Goal: Communication & Community: Answer question/provide support

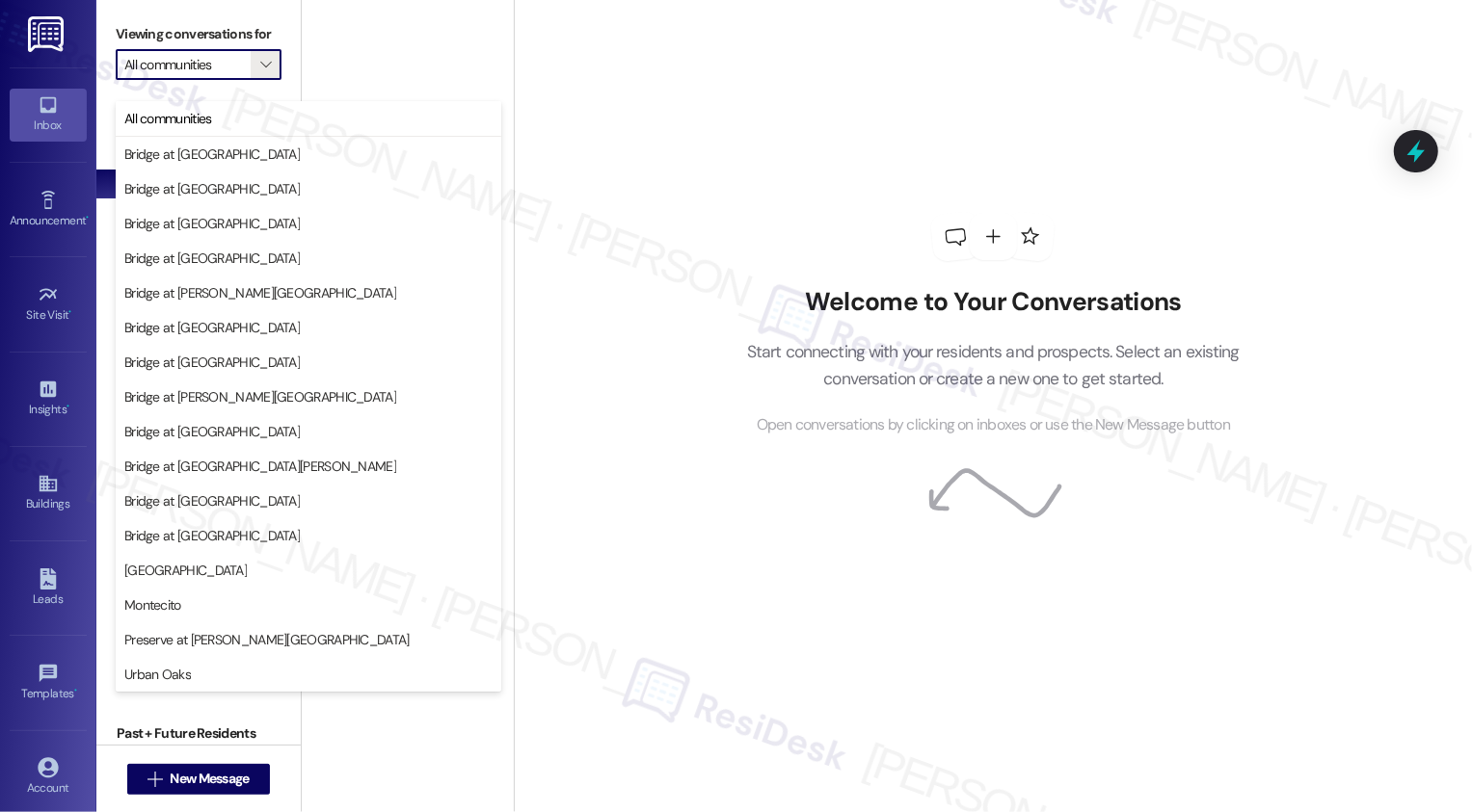
scroll to position [2582, 0]
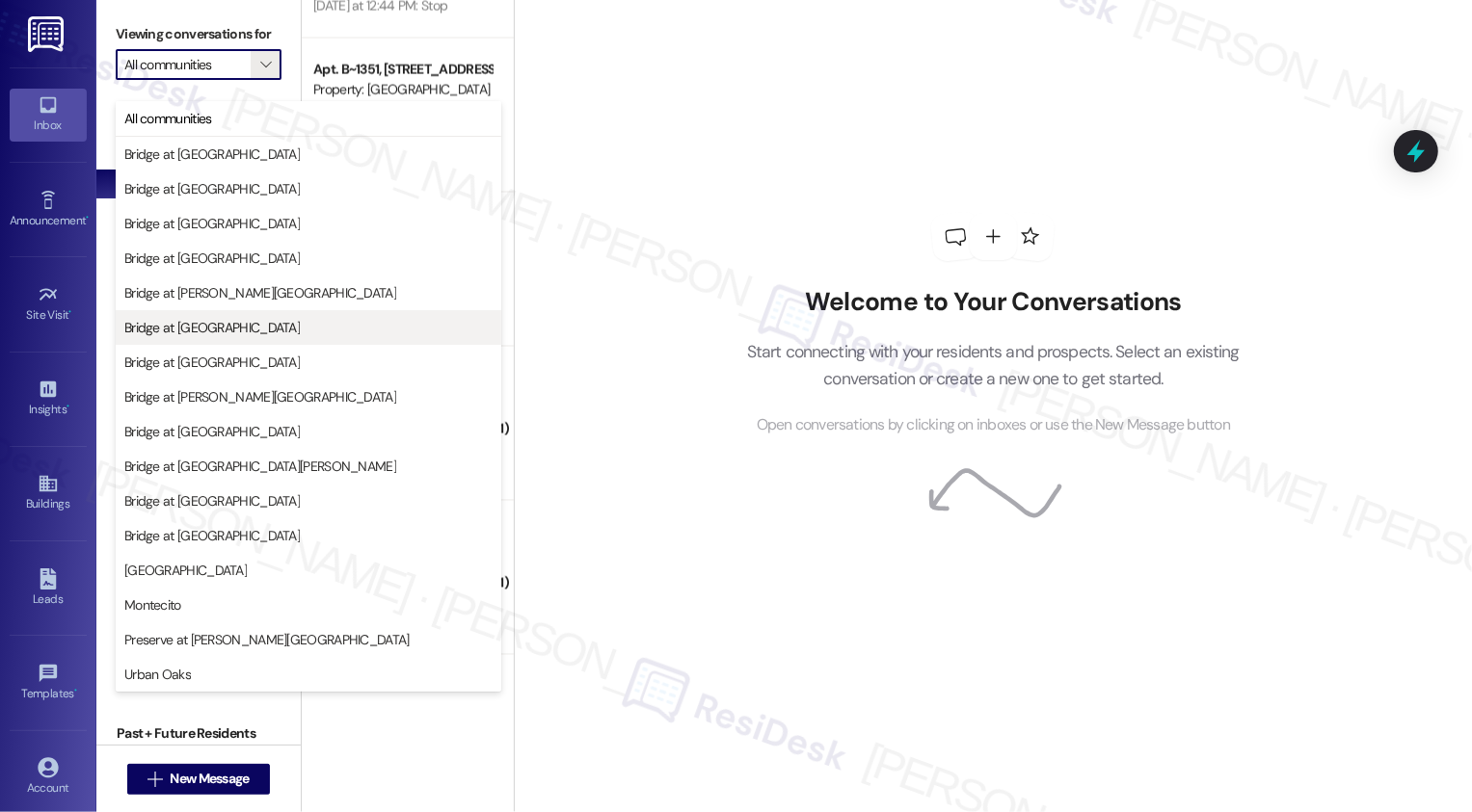
click at [216, 325] on span "Bridge at [GEOGRAPHIC_DATA]" at bounding box center [212, 328] width 175 height 20
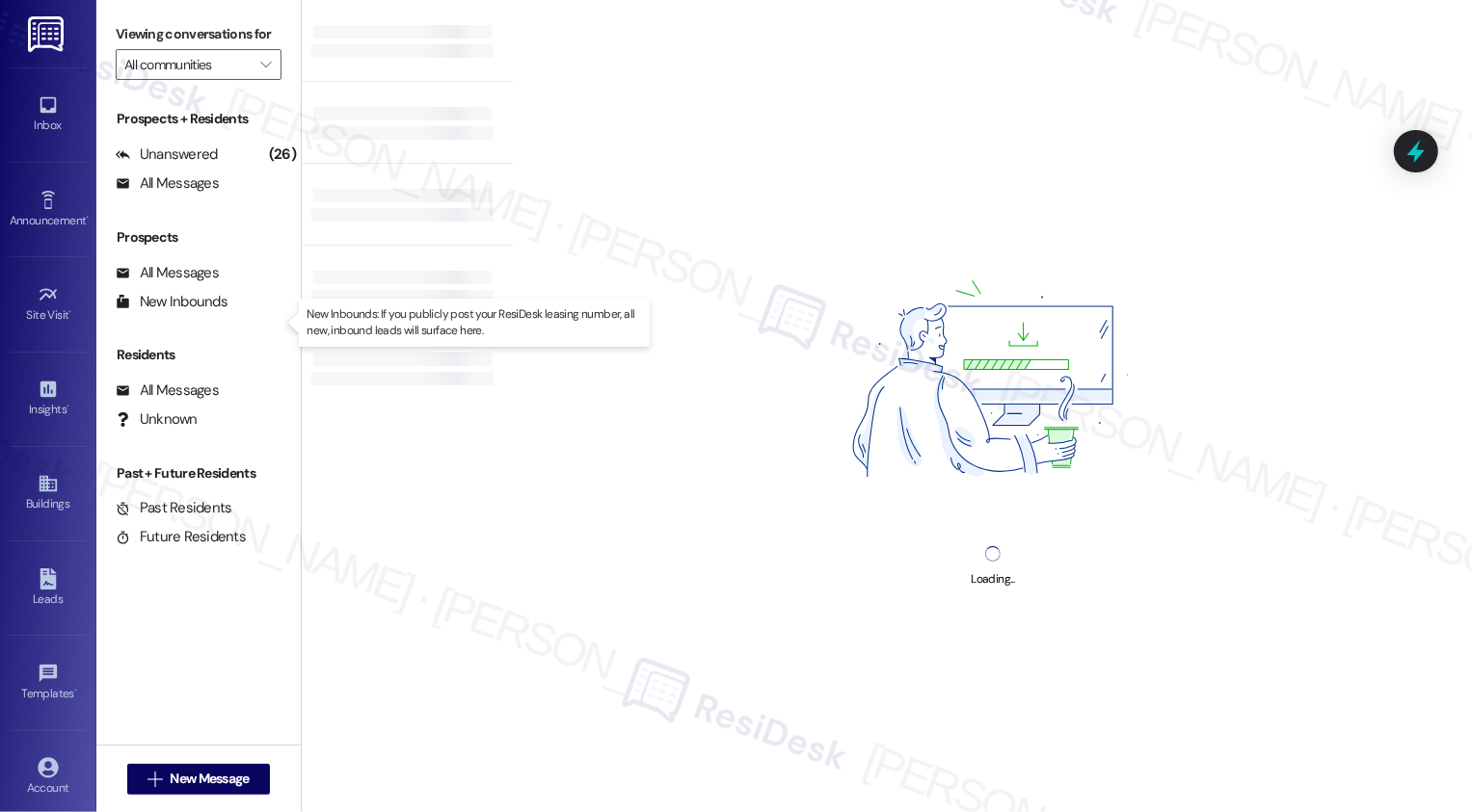
type input "Bridge at [GEOGRAPHIC_DATA]"
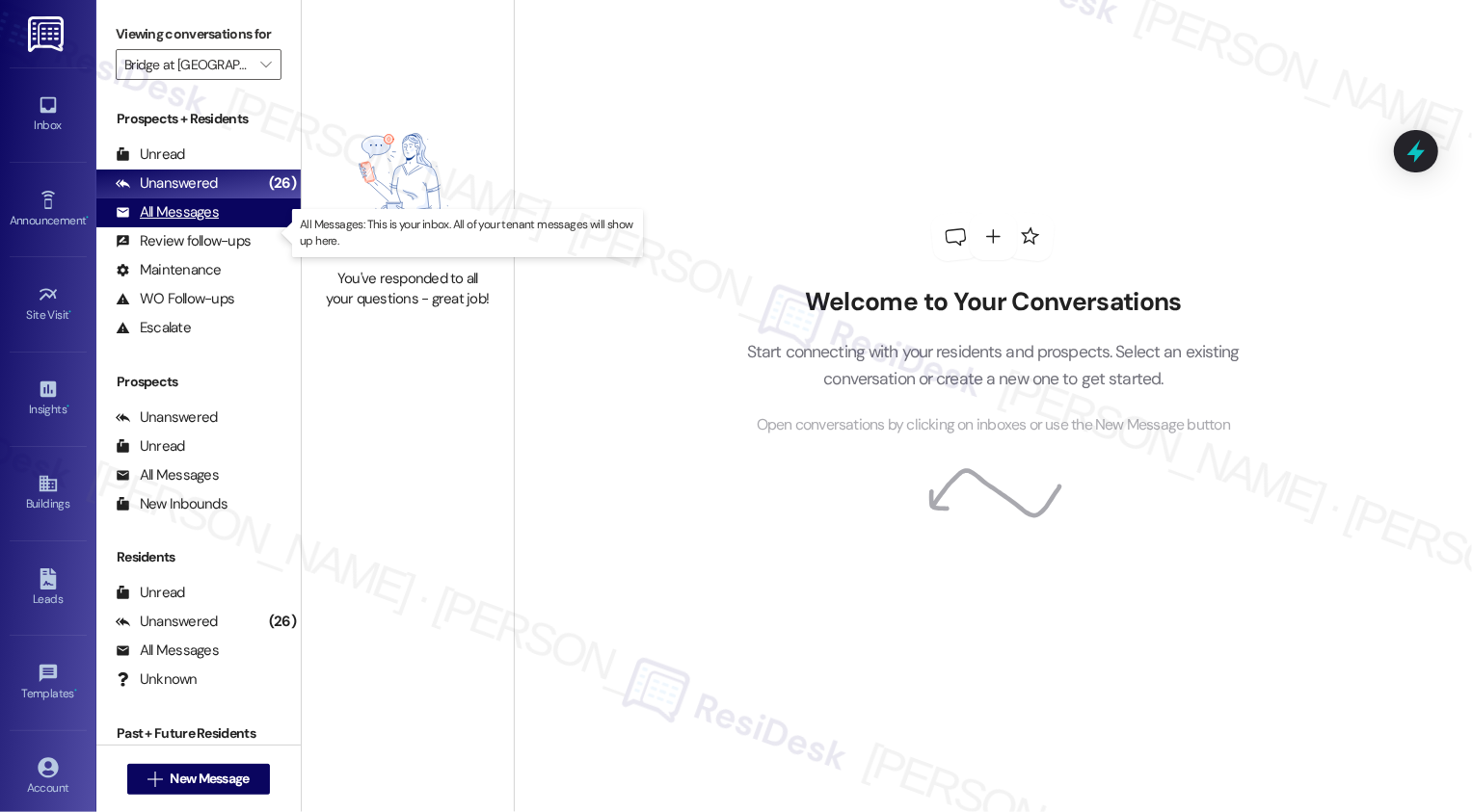
click at [216, 222] on div "All Messages" at bounding box center [166, 213] width 103 height 21
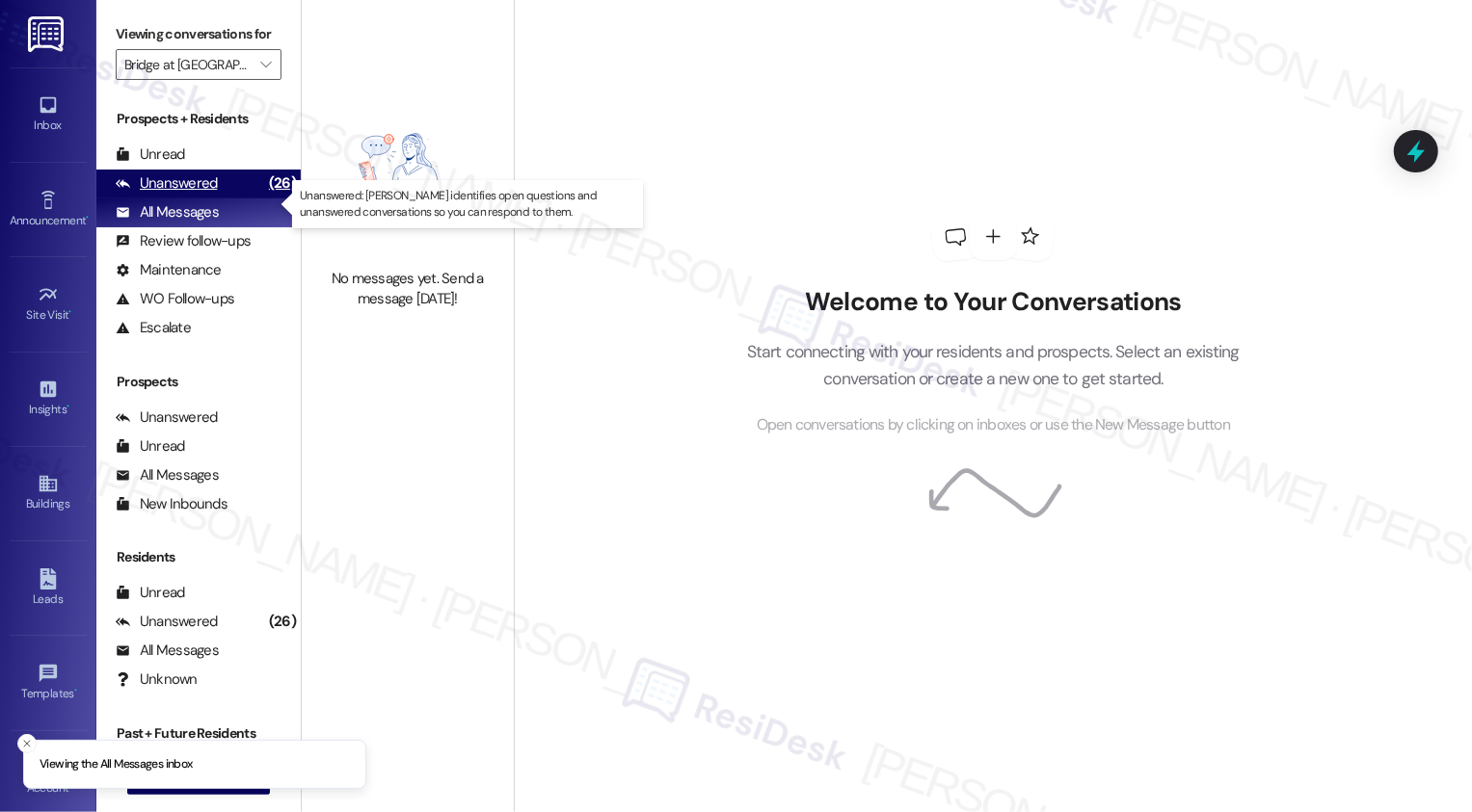
click at [217, 199] on div "Unanswered (26)" at bounding box center [198, 183] width 204 height 29
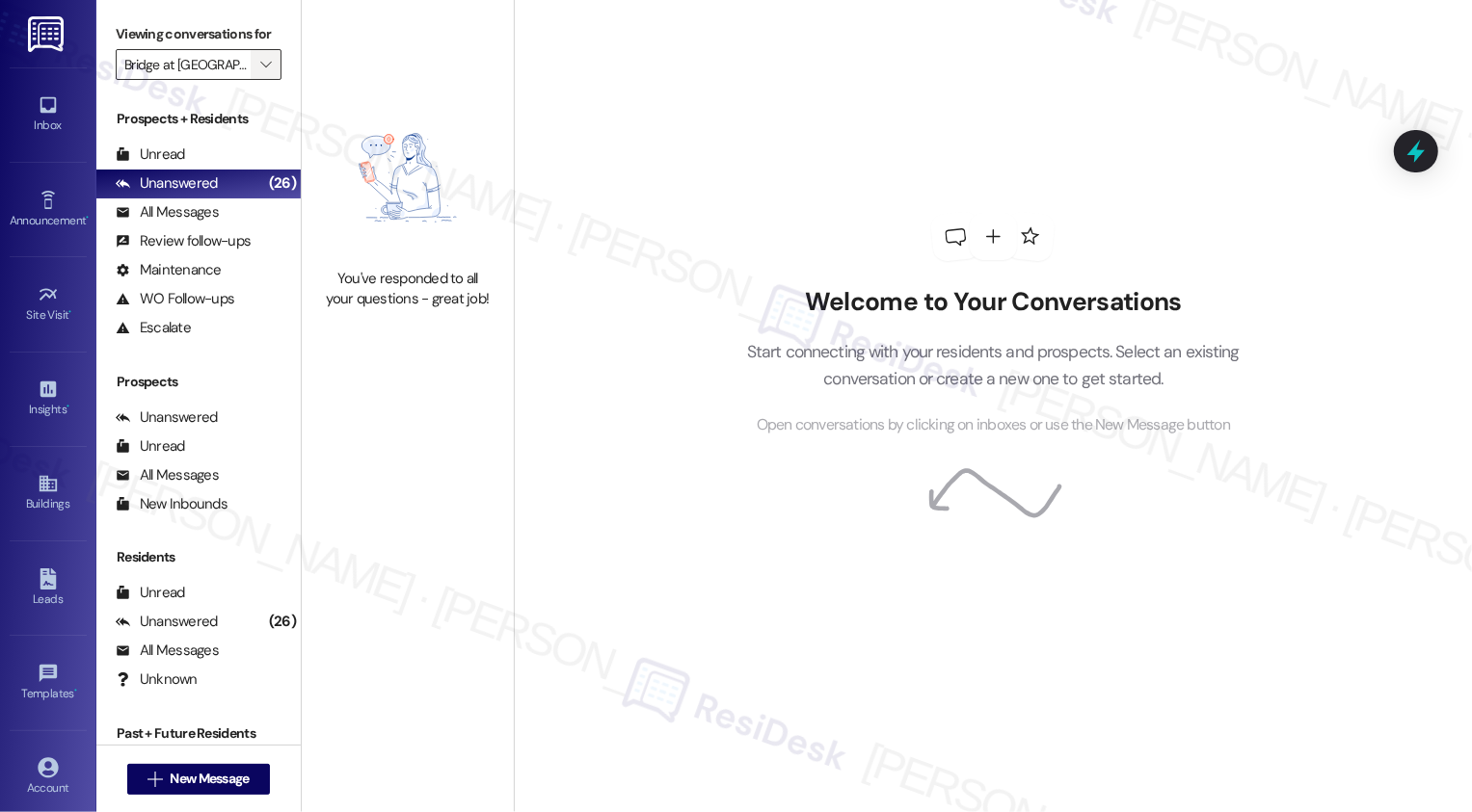
click at [260, 72] on icon "" at bounding box center [265, 65] width 11 height 16
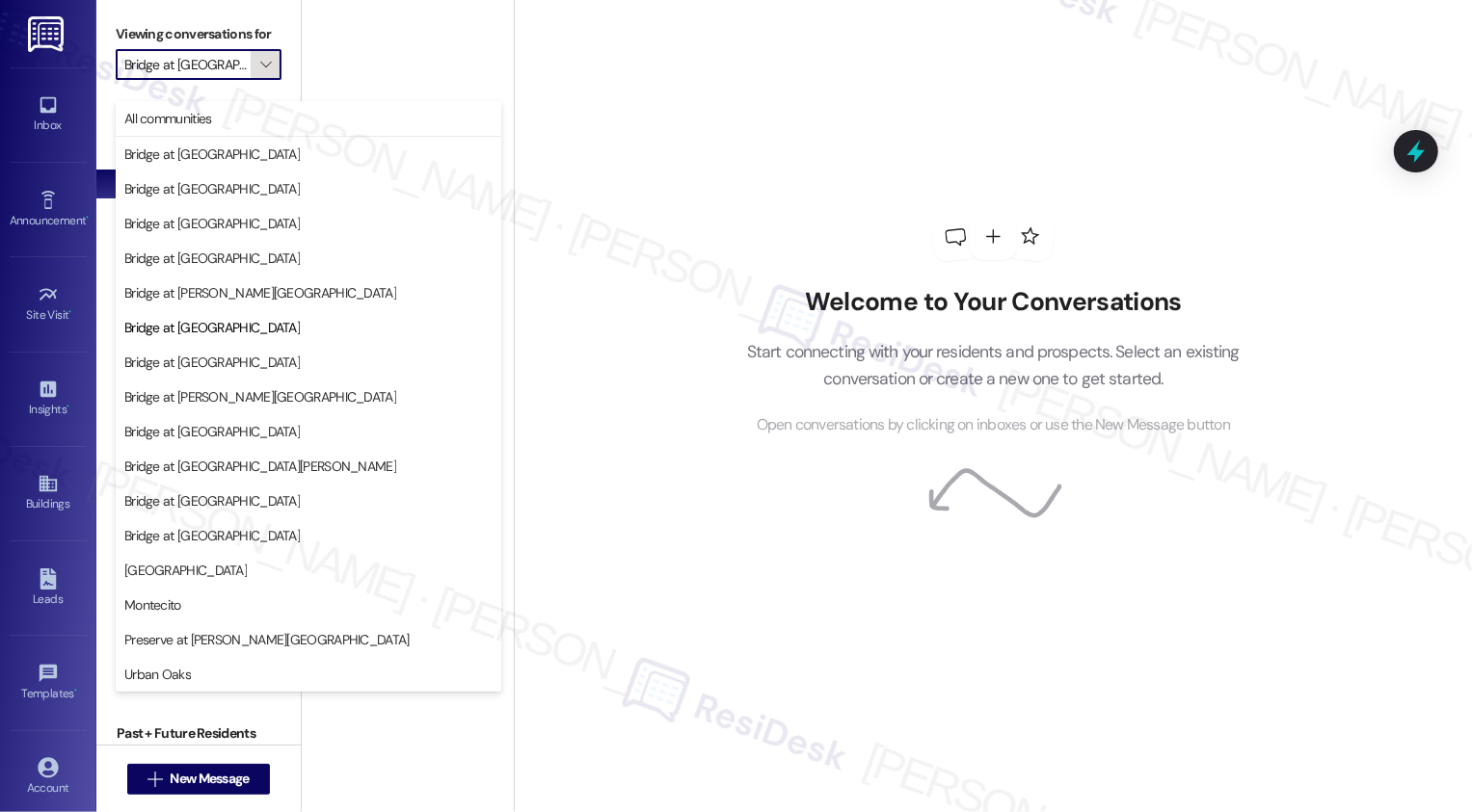
scroll to position [0, 50]
click at [821, 340] on p "Start connecting with your residents and prospects. Select an existing conversa…" at bounding box center [992, 366] width 551 height 55
